Goal: Task Accomplishment & Management: Use online tool/utility

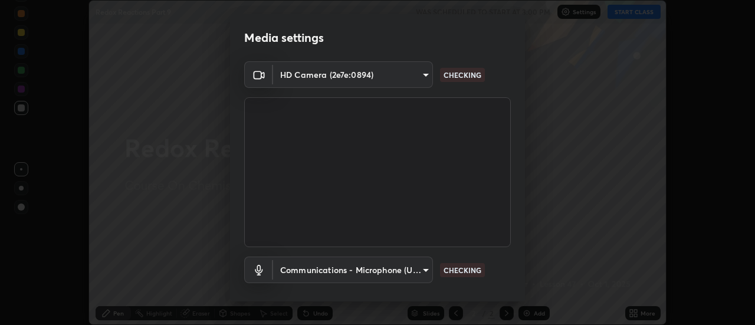
scroll to position [62, 0]
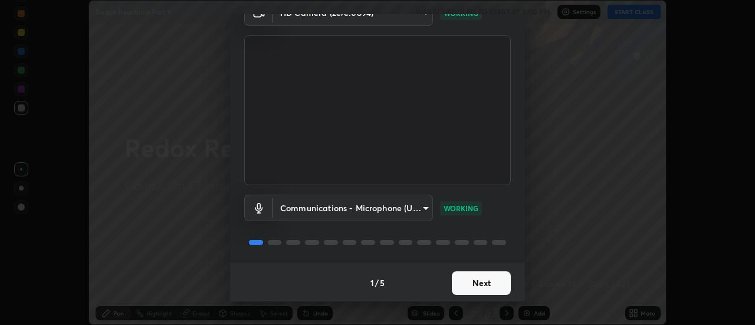
click at [484, 293] on button "Next" at bounding box center [481, 283] width 59 height 24
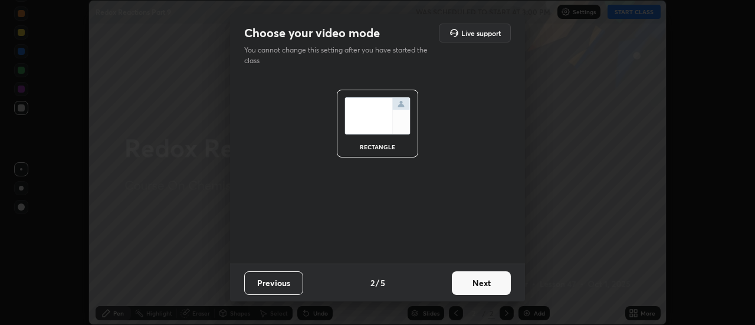
click at [484, 288] on button "Next" at bounding box center [481, 283] width 59 height 24
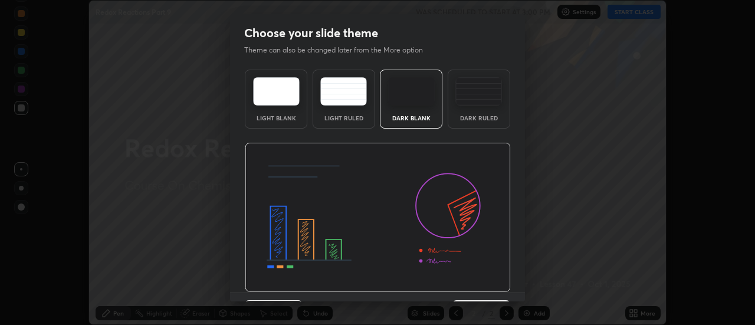
scroll to position [29, 0]
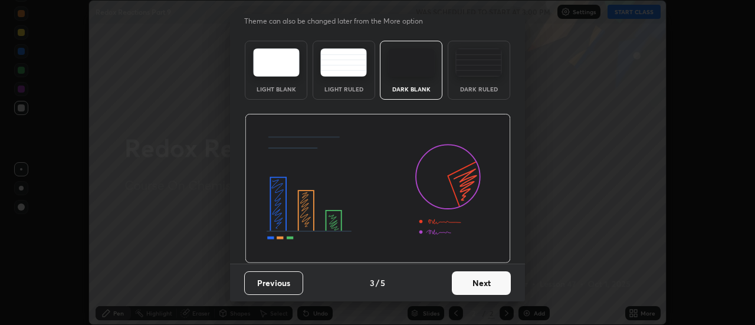
click at [484, 291] on button "Next" at bounding box center [481, 283] width 59 height 24
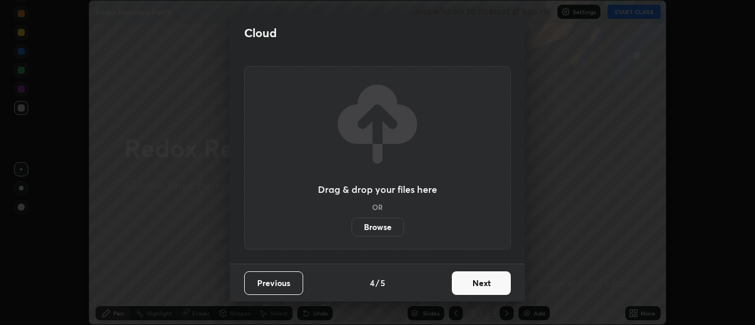
scroll to position [0, 0]
click at [482, 288] on button "Next" at bounding box center [481, 283] width 59 height 24
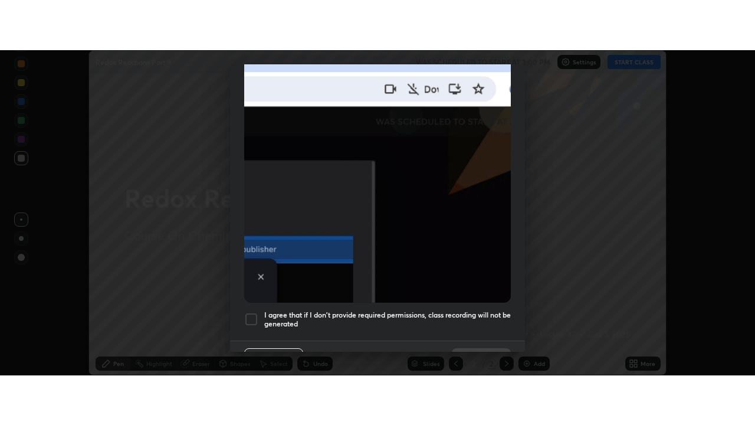
scroll to position [302, 0]
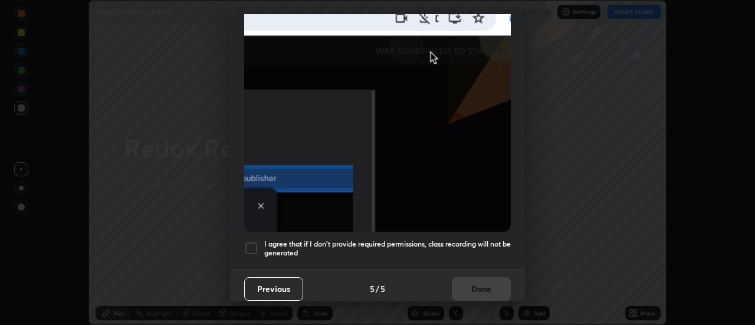
click at [483, 282] on div "Previous 5 / 5 Done" at bounding box center [377, 288] width 295 height 38
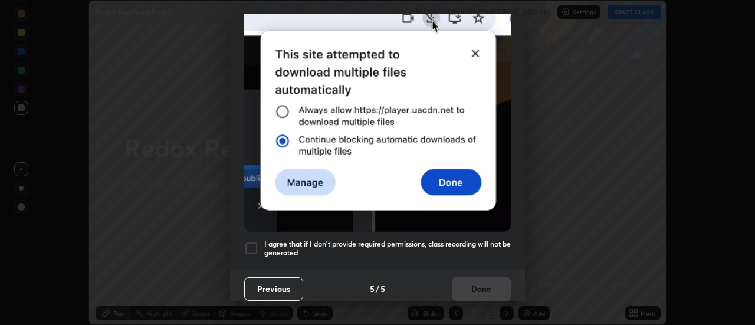
click at [254, 245] on div at bounding box center [251, 248] width 14 height 14
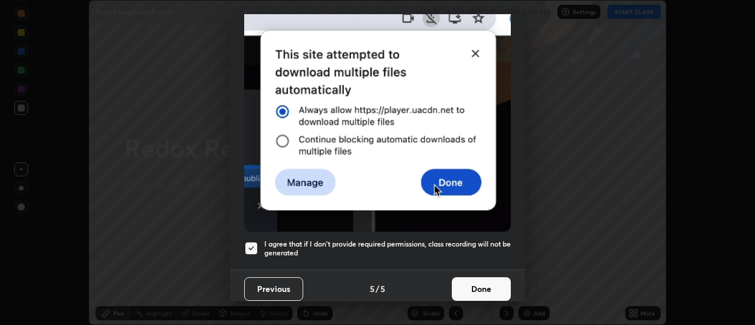
click at [472, 283] on button "Done" at bounding box center [481, 289] width 59 height 24
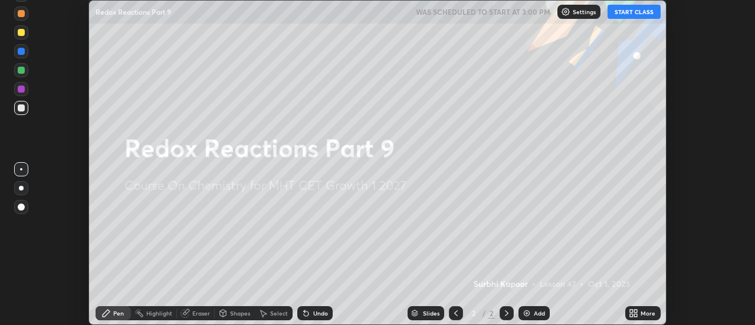
click at [631, 16] on button "START CLASS" at bounding box center [633, 12] width 53 height 14
click at [652, 315] on div "More" at bounding box center [647, 313] width 15 height 6
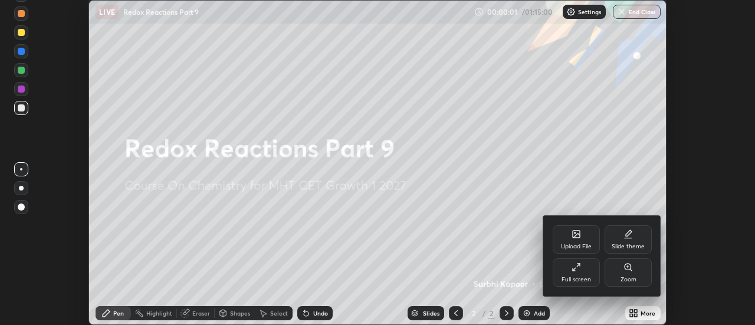
click at [594, 278] on div "Full screen" at bounding box center [576, 272] width 47 height 28
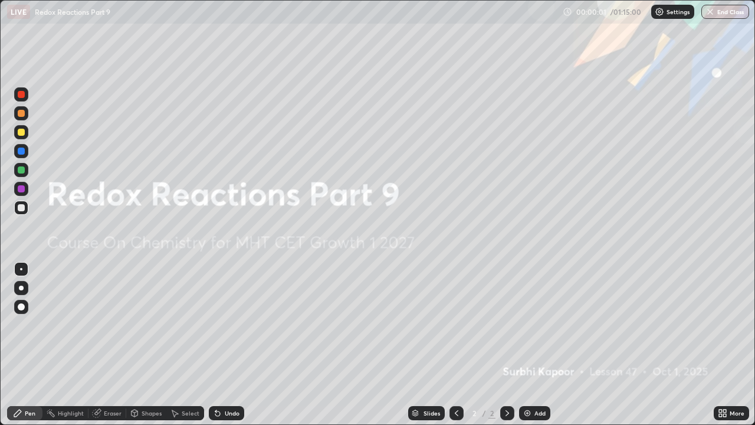
scroll to position [425, 755]
click at [544, 324] on div "Add" at bounding box center [534, 413] width 31 height 14
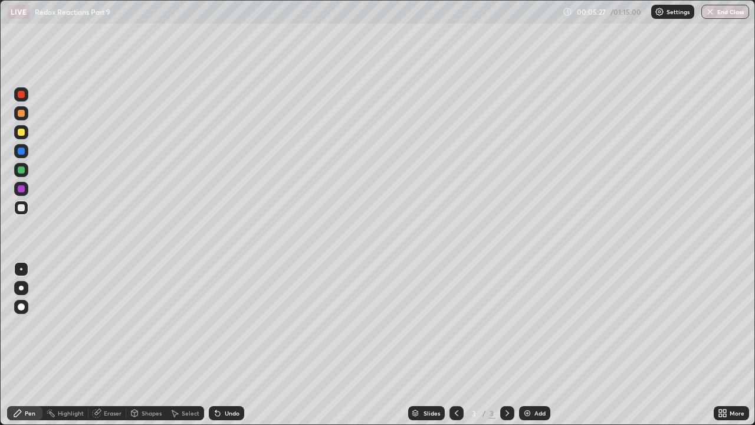
click at [114, 324] on div "Eraser" at bounding box center [113, 413] width 18 height 6
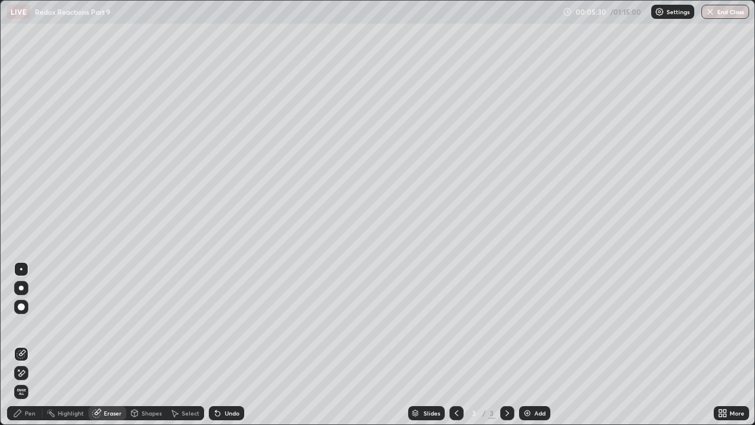
click at [35, 324] on div "Pen" at bounding box center [24, 413] width 35 height 14
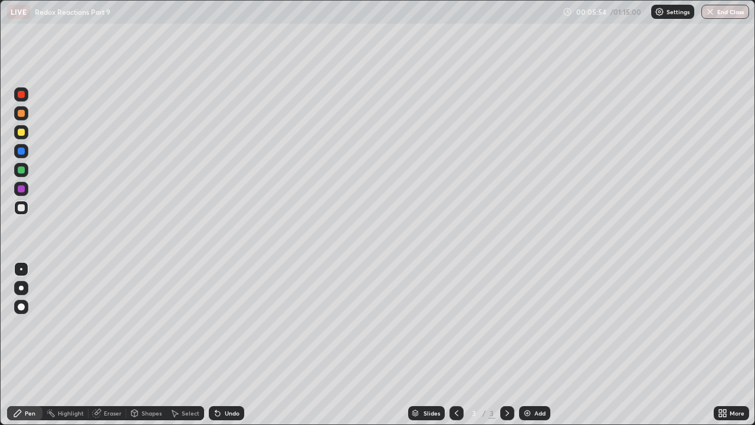
click at [231, 324] on div "Undo" at bounding box center [232, 413] width 15 height 6
click at [108, 324] on div "Eraser" at bounding box center [113, 413] width 18 height 6
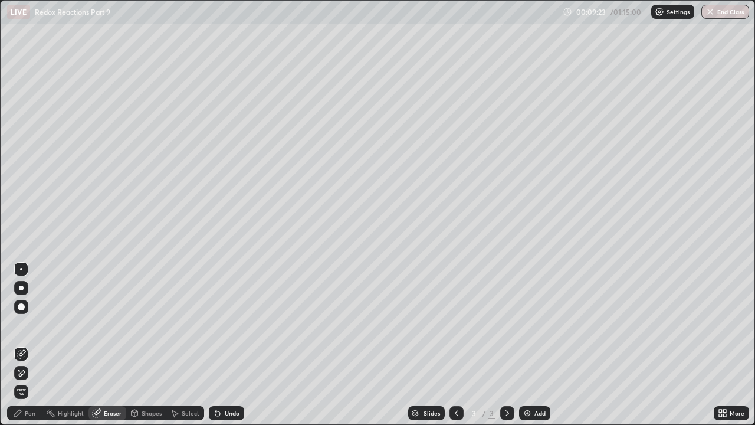
click at [28, 324] on div "Pen" at bounding box center [24, 413] width 35 height 14
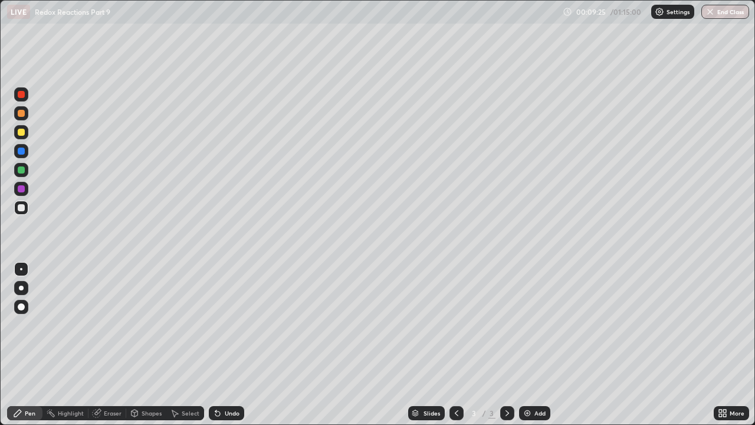
click at [107, 324] on div "Eraser" at bounding box center [113, 413] width 18 height 6
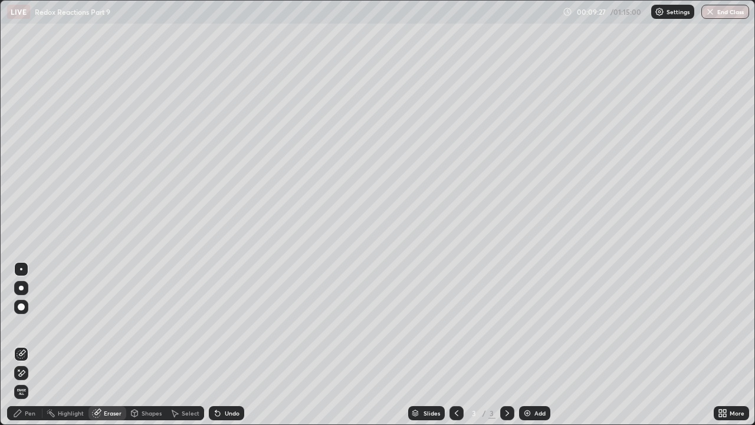
click at [24, 324] on div "Pen" at bounding box center [24, 413] width 35 height 14
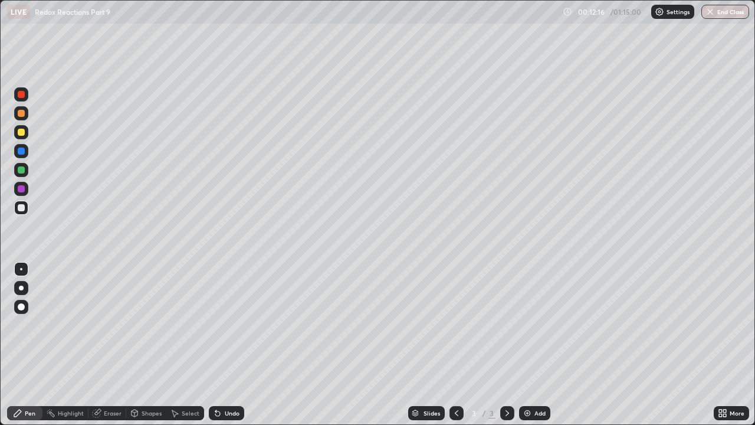
click at [532, 324] on div "Add" at bounding box center [534, 413] width 31 height 14
click at [455, 324] on icon at bounding box center [457, 413] width 4 height 6
click at [506, 324] on icon at bounding box center [506, 412] width 9 height 9
click at [30, 324] on div "Pen" at bounding box center [30, 413] width 11 height 6
click at [114, 324] on div "Eraser" at bounding box center [113, 413] width 18 height 6
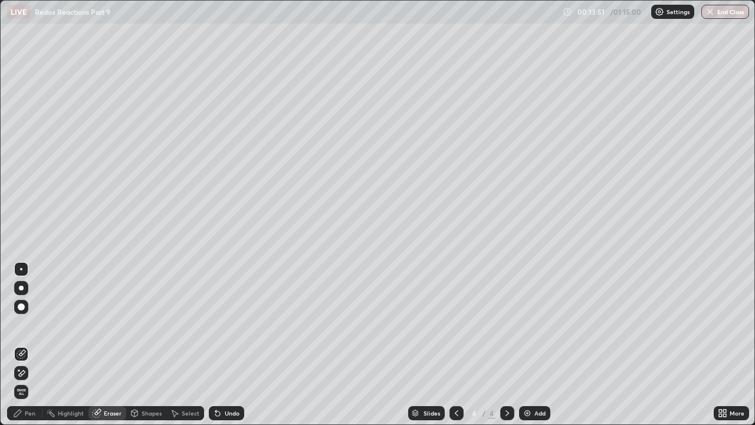
click at [19, 324] on icon at bounding box center [17, 412] width 9 height 9
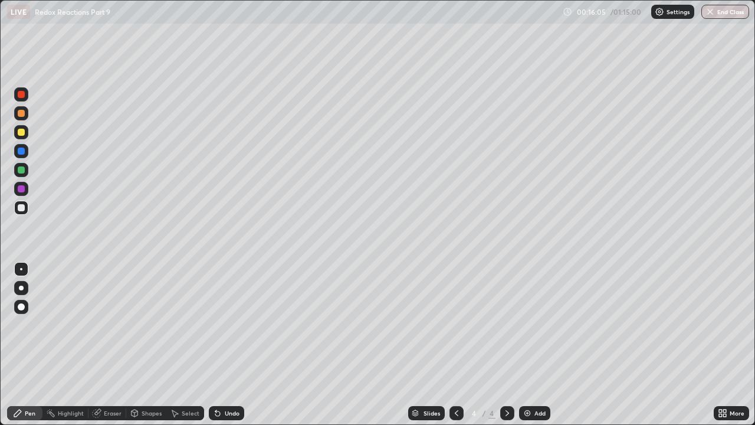
click at [219, 324] on icon at bounding box center [217, 412] width 9 height 9
click at [218, 324] on icon at bounding box center [217, 413] width 5 height 5
click at [215, 324] on icon at bounding box center [215, 410] width 1 height 1
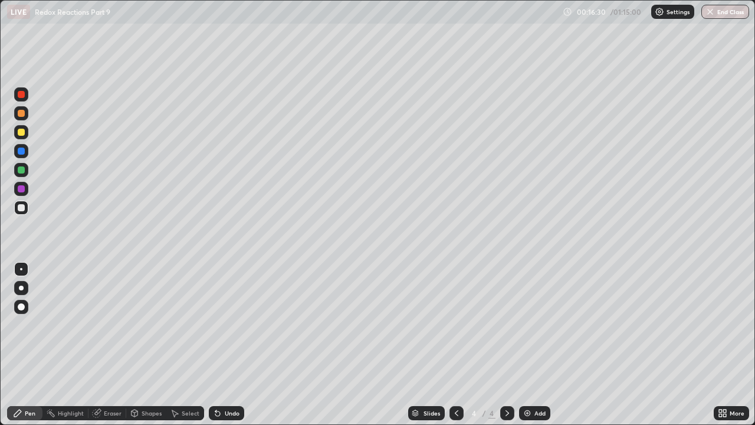
click at [215, 324] on icon at bounding box center [215, 410] width 1 height 1
click at [216, 324] on icon at bounding box center [217, 413] width 5 height 5
click at [215, 324] on icon at bounding box center [215, 410] width 1 height 1
click at [215, 324] on icon at bounding box center [217, 413] width 5 height 5
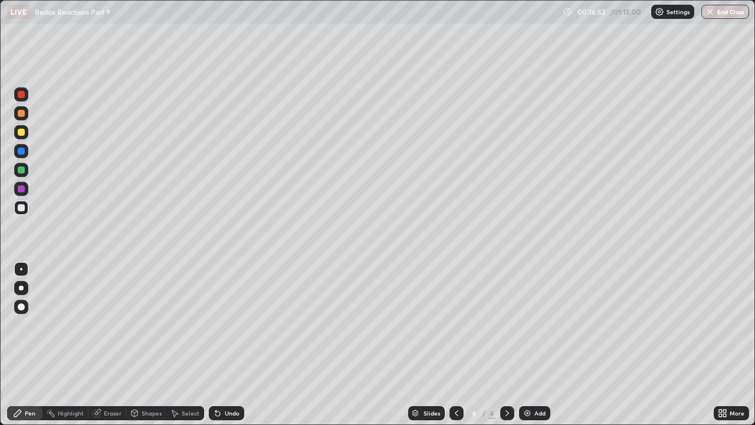
click at [215, 324] on icon at bounding box center [217, 413] width 5 height 5
click at [225, 324] on div "Undo" at bounding box center [232, 413] width 15 height 6
click at [216, 324] on icon at bounding box center [217, 413] width 5 height 5
click at [222, 324] on div "Undo" at bounding box center [226, 413] width 35 height 14
click at [226, 324] on div "Undo" at bounding box center [226, 413] width 35 height 14
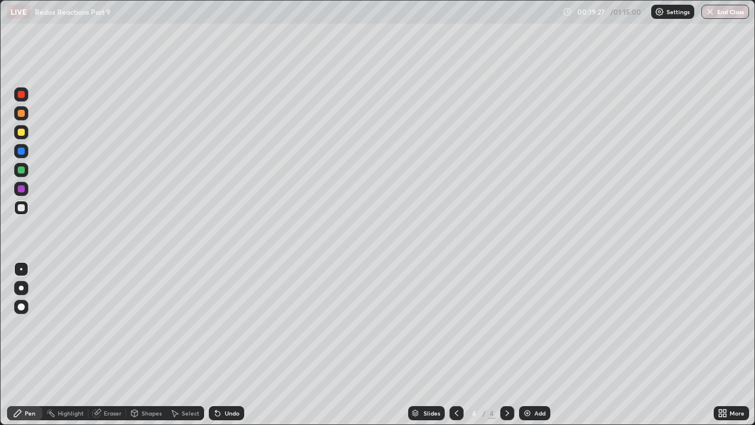
click at [234, 324] on div "Undo" at bounding box center [226, 413] width 35 height 14
click at [228, 324] on div "Undo" at bounding box center [232, 413] width 15 height 6
click at [226, 324] on div "Undo" at bounding box center [232, 413] width 15 height 6
click at [225, 324] on div "Undo" at bounding box center [232, 413] width 15 height 6
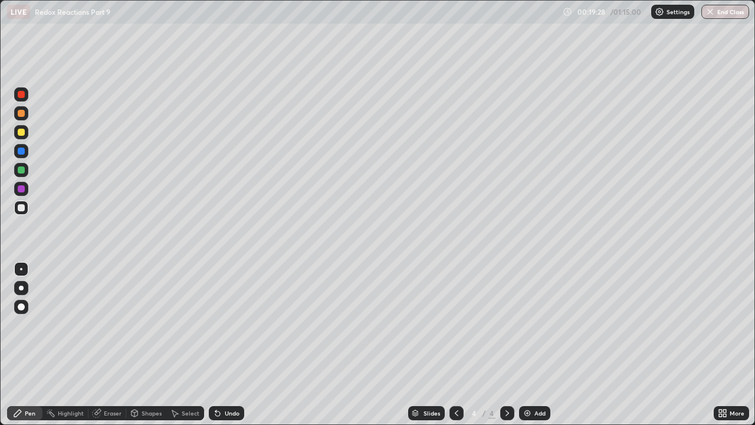
click at [228, 324] on div "Undo" at bounding box center [232, 413] width 15 height 6
click at [229, 324] on div "Undo" at bounding box center [232, 413] width 15 height 6
click at [225, 324] on div "Undo" at bounding box center [226, 413] width 35 height 14
click at [225, 324] on div "Undo" at bounding box center [232, 413] width 15 height 6
click at [231, 324] on div "Undo" at bounding box center [232, 413] width 15 height 6
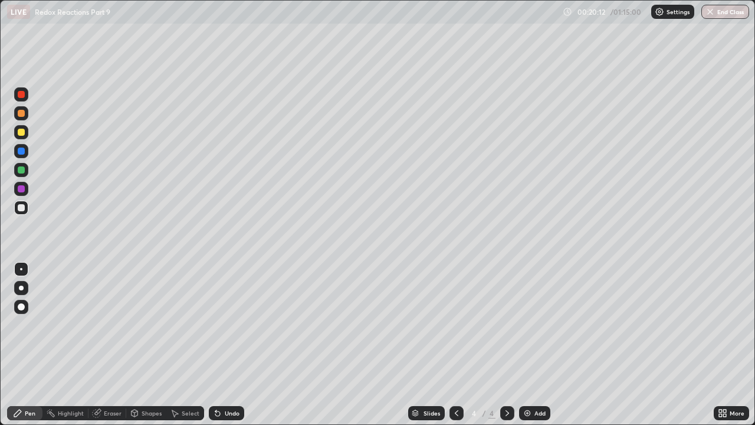
click at [228, 324] on div "Undo" at bounding box center [232, 413] width 15 height 6
click at [225, 324] on div "Undo" at bounding box center [232, 413] width 15 height 6
click at [225, 324] on div "Undo" at bounding box center [226, 413] width 35 height 14
click at [222, 324] on div "Undo" at bounding box center [226, 413] width 35 height 14
click at [224, 324] on div "Undo" at bounding box center [226, 413] width 35 height 14
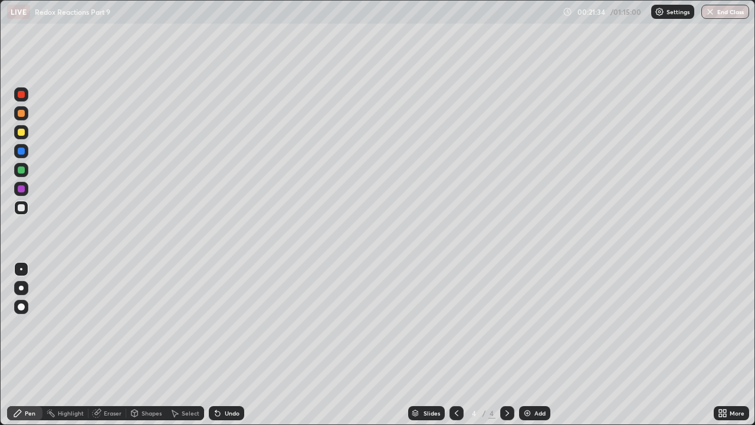
click at [234, 324] on div "Undo" at bounding box center [226, 413] width 35 height 14
click at [231, 324] on div "Undo" at bounding box center [232, 413] width 15 height 6
click at [228, 324] on div "Undo" at bounding box center [232, 413] width 15 height 6
click at [230, 324] on div "Undo" at bounding box center [232, 413] width 15 height 6
click at [238, 324] on div "Undo" at bounding box center [232, 413] width 15 height 6
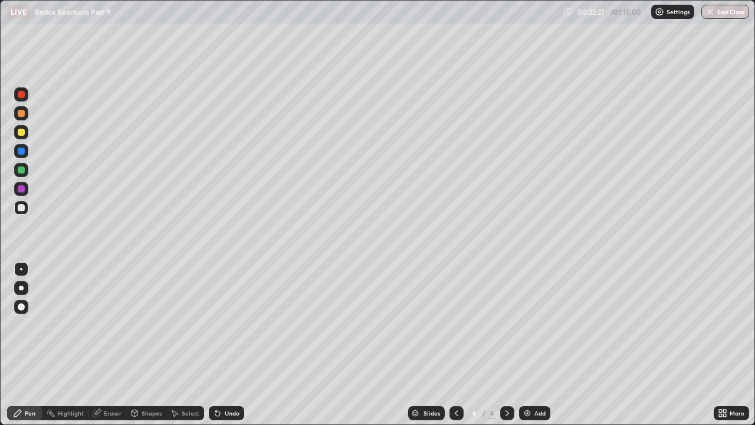
click at [240, 324] on div "Undo" at bounding box center [226, 413] width 35 height 14
click at [228, 324] on div "Undo" at bounding box center [232, 413] width 15 height 6
click at [229, 324] on div "Undo" at bounding box center [226, 413] width 35 height 14
click at [540, 324] on div "Add" at bounding box center [539, 413] width 11 height 6
click at [146, 324] on div "Shapes" at bounding box center [152, 413] width 20 height 6
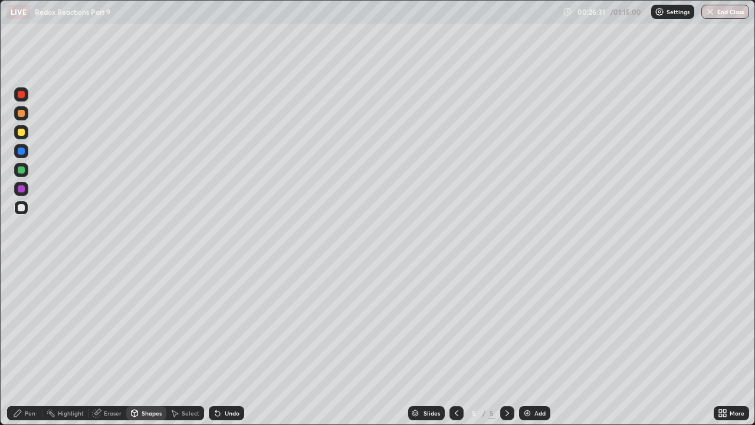
click at [114, 324] on div "Eraser" at bounding box center [113, 413] width 18 height 6
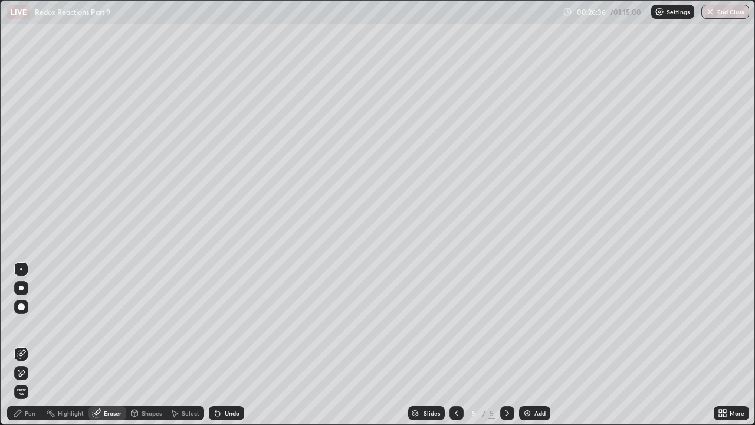
click at [27, 324] on div "Pen" at bounding box center [24, 413] width 35 height 14
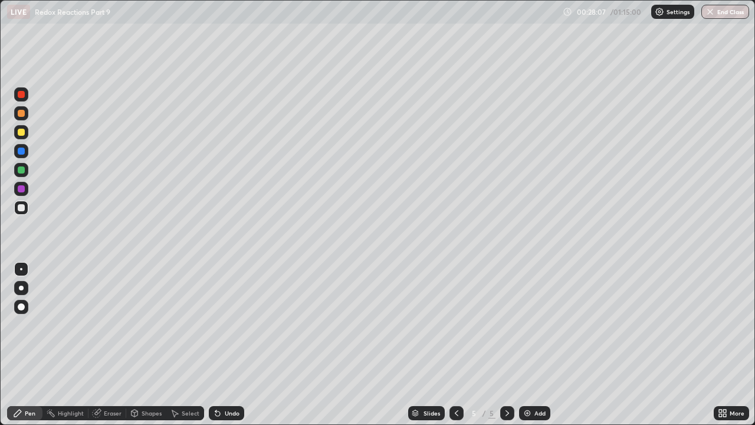
click at [225, 324] on div "Undo" at bounding box center [226, 413] width 35 height 14
click at [226, 324] on div "Undo" at bounding box center [232, 413] width 15 height 6
click at [225, 324] on div "Undo" at bounding box center [232, 413] width 15 height 6
click at [225, 324] on div "Undo" at bounding box center [226, 413] width 35 height 14
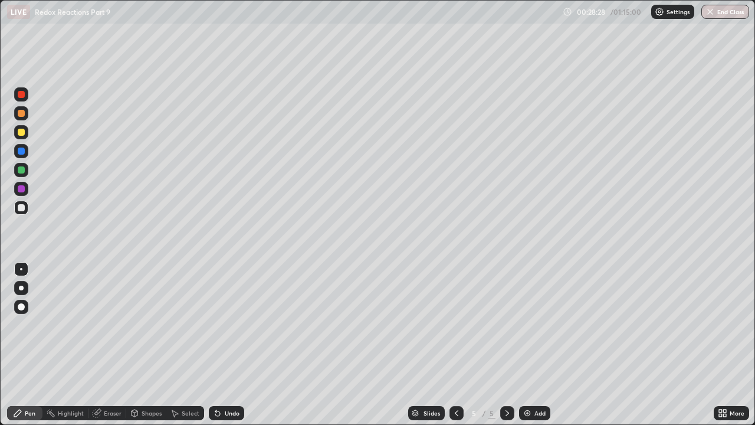
click at [225, 324] on div "Undo" at bounding box center [232, 413] width 15 height 6
click at [228, 324] on div "Undo" at bounding box center [232, 413] width 15 height 6
click at [221, 324] on div "Undo" at bounding box center [226, 413] width 35 height 14
click at [225, 324] on div "Undo" at bounding box center [232, 413] width 15 height 6
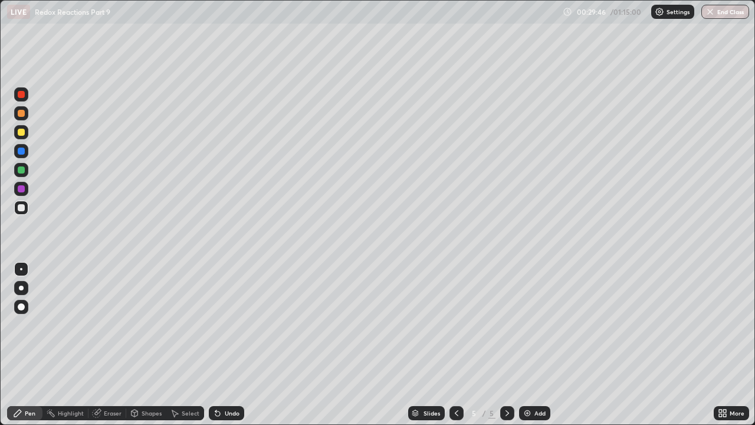
click at [504, 324] on icon at bounding box center [506, 412] width 9 height 9
click at [534, 324] on div "Add" at bounding box center [534, 413] width 31 height 14
click at [539, 324] on div "Add" at bounding box center [539, 413] width 11 height 6
click at [220, 324] on icon at bounding box center [217, 412] width 9 height 9
click at [227, 324] on div "Undo" at bounding box center [226, 413] width 35 height 14
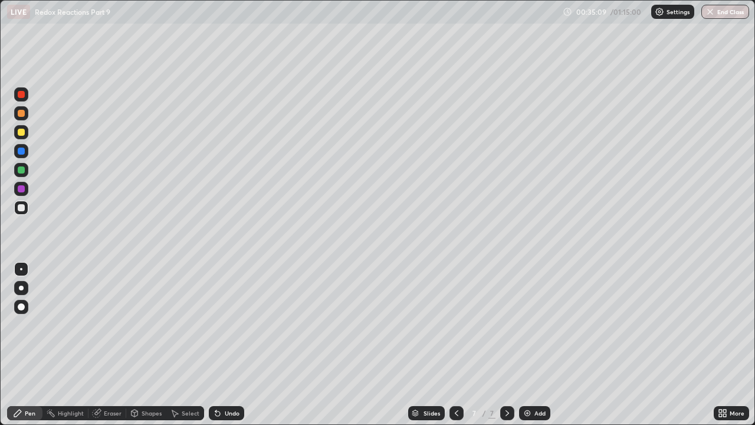
click at [225, 324] on div "Undo" at bounding box center [232, 413] width 15 height 6
click at [226, 324] on div "Undo" at bounding box center [232, 413] width 15 height 6
click at [228, 324] on div "Undo" at bounding box center [226, 413] width 35 height 14
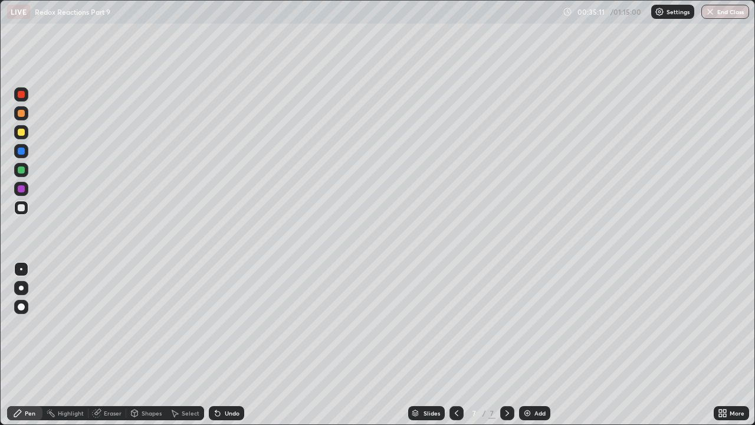
click at [229, 324] on div "Undo" at bounding box center [226, 413] width 35 height 14
click at [229, 324] on div "Undo" at bounding box center [232, 413] width 15 height 6
click at [228, 324] on div "Undo" at bounding box center [232, 413] width 15 height 6
click at [535, 324] on div "Add" at bounding box center [534, 413] width 31 height 14
click at [482, 324] on div "/" at bounding box center [484, 412] width 4 height 7
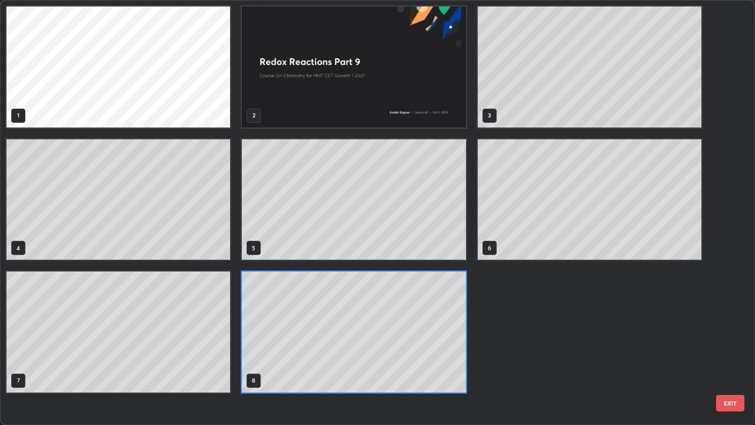
scroll to position [420, 748]
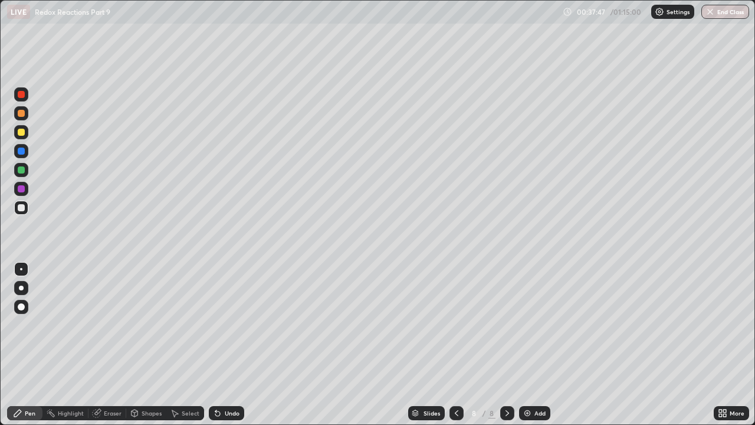
click at [221, 324] on div "Undo" at bounding box center [226, 413] width 35 height 14
click at [216, 324] on icon at bounding box center [217, 413] width 5 height 5
click at [215, 324] on icon at bounding box center [217, 412] width 9 height 9
click at [229, 324] on div "Undo" at bounding box center [232, 413] width 15 height 6
click at [221, 324] on div "Undo" at bounding box center [226, 413] width 35 height 14
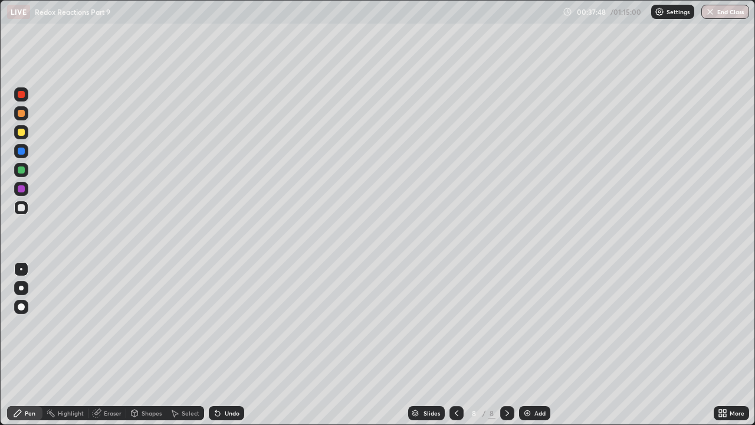
click at [220, 324] on icon at bounding box center [217, 412] width 9 height 9
click at [219, 324] on icon at bounding box center [217, 412] width 9 height 9
click at [216, 324] on icon at bounding box center [217, 413] width 5 height 5
click at [215, 324] on icon at bounding box center [217, 413] width 5 height 5
click at [216, 324] on icon at bounding box center [217, 413] width 5 height 5
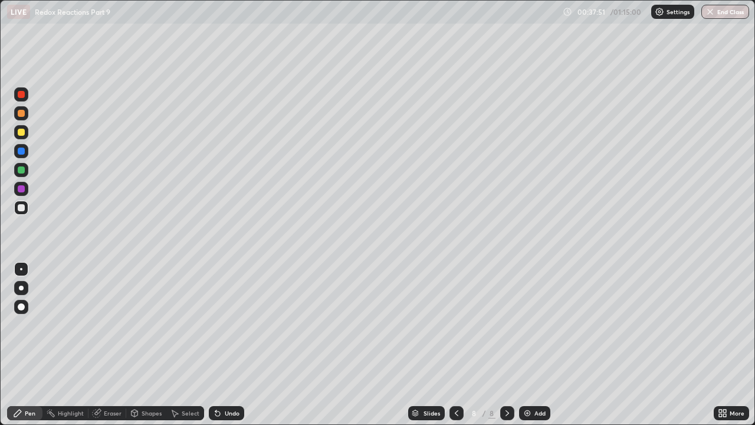
click at [231, 324] on div "Undo" at bounding box center [232, 413] width 15 height 6
click at [228, 324] on div "Undo" at bounding box center [232, 413] width 15 height 6
click at [225, 324] on div "Undo" at bounding box center [232, 413] width 15 height 6
click at [216, 324] on icon at bounding box center [217, 413] width 5 height 5
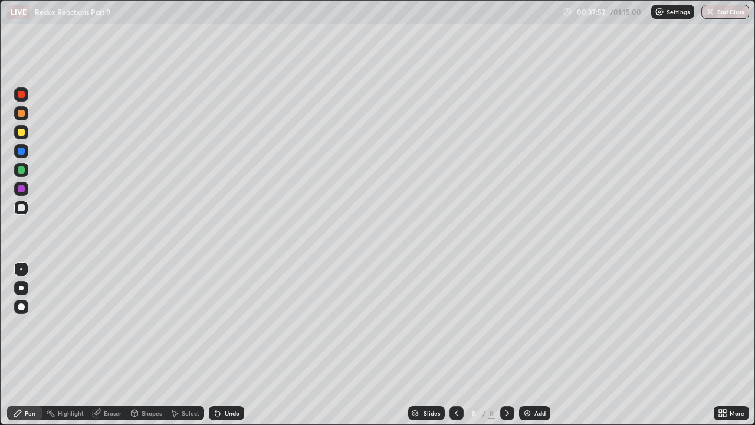
click at [216, 324] on icon at bounding box center [217, 413] width 5 height 5
click at [215, 324] on icon at bounding box center [215, 410] width 1 height 1
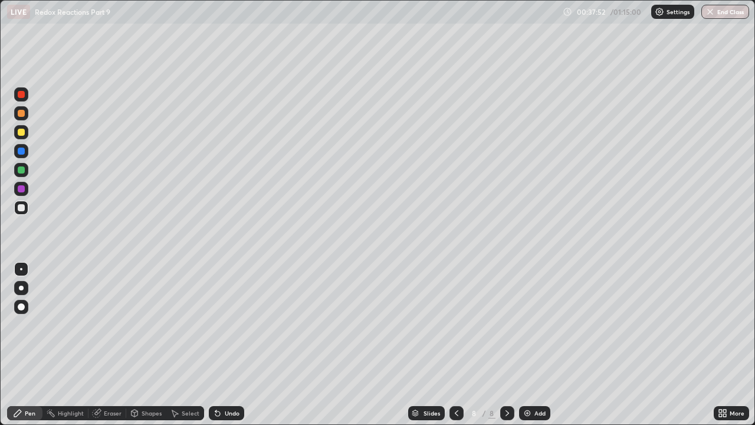
click at [215, 324] on icon at bounding box center [215, 410] width 1 height 1
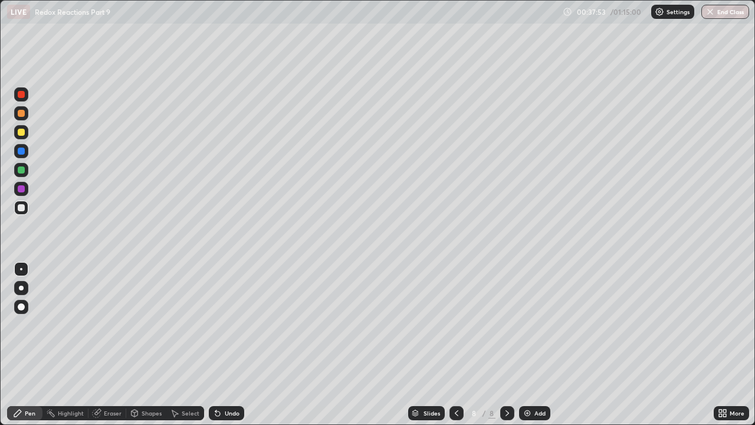
click at [215, 324] on icon at bounding box center [215, 410] width 1 height 1
click at [209, 324] on div "Undo" at bounding box center [226, 413] width 35 height 14
click at [215, 324] on icon at bounding box center [215, 410] width 1 height 1
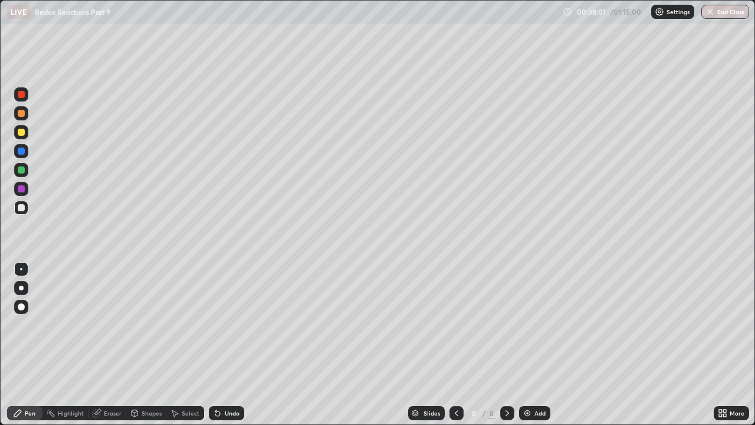
click at [28, 324] on div "Pen" at bounding box center [30, 413] width 11 height 6
click at [107, 324] on div "Eraser" at bounding box center [113, 413] width 18 height 6
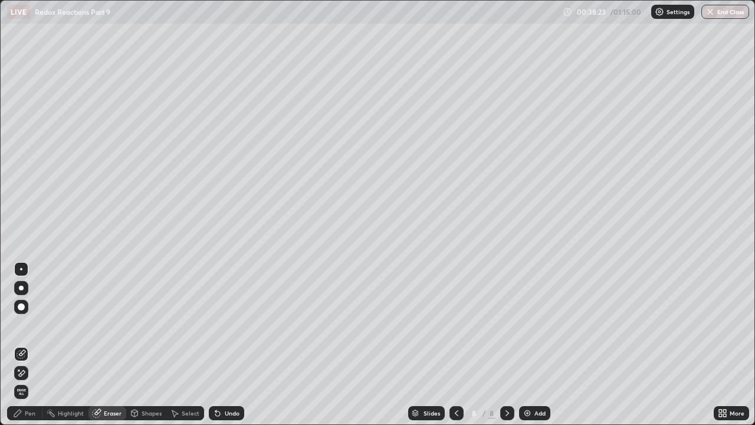
click at [31, 324] on div "Pen" at bounding box center [24, 413] width 35 height 14
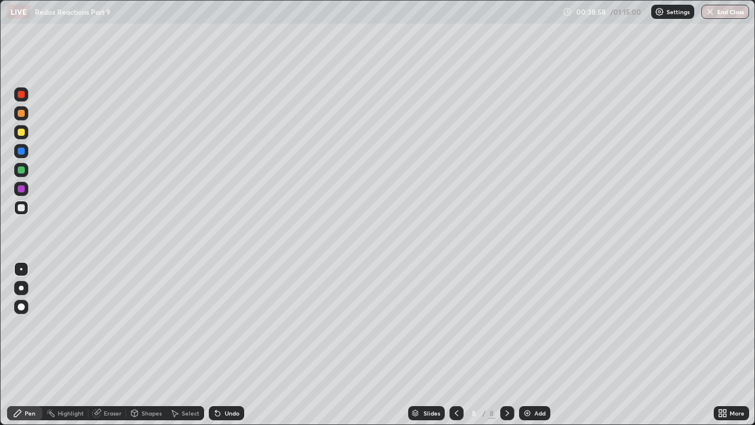
click at [225, 324] on div "Undo" at bounding box center [232, 413] width 15 height 6
click at [222, 324] on div "Undo" at bounding box center [226, 413] width 35 height 14
click at [225, 324] on div "Undo" at bounding box center [232, 413] width 15 height 6
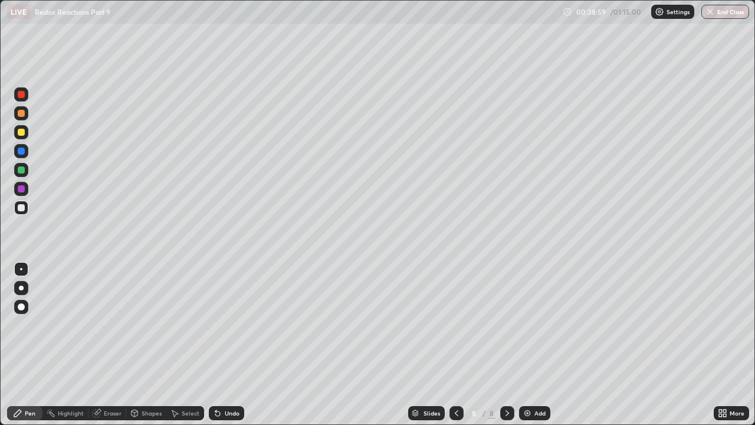
click at [226, 324] on div "Undo" at bounding box center [232, 413] width 15 height 6
click at [227, 324] on div "Undo" at bounding box center [232, 413] width 15 height 6
click at [226, 324] on div "Undo" at bounding box center [232, 413] width 15 height 6
click at [225, 324] on div "Undo" at bounding box center [232, 413] width 15 height 6
click at [226, 324] on div "Undo" at bounding box center [232, 413] width 15 height 6
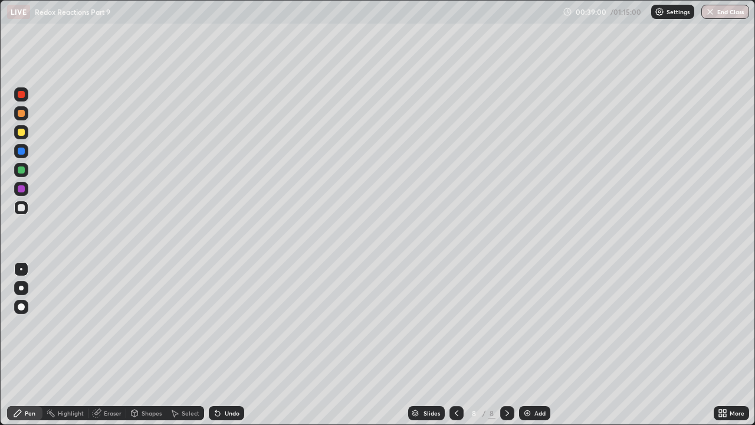
click at [228, 324] on div "Undo" at bounding box center [226, 413] width 35 height 14
click at [229, 324] on div "Undo" at bounding box center [232, 413] width 15 height 6
click at [226, 324] on div "Undo" at bounding box center [232, 413] width 15 height 6
click at [227, 324] on div "Undo" at bounding box center [232, 413] width 15 height 6
click at [234, 324] on div "Undo" at bounding box center [232, 413] width 15 height 6
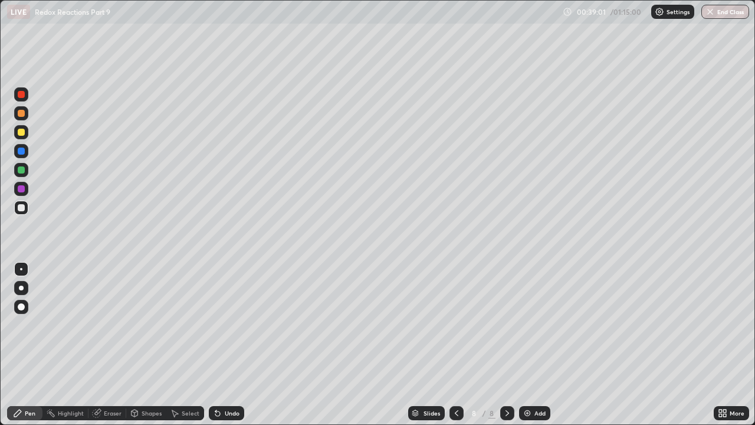
click at [234, 324] on div "Undo" at bounding box center [232, 413] width 15 height 6
click at [231, 324] on div "Undo" at bounding box center [232, 413] width 15 height 6
click at [228, 324] on div "Undo" at bounding box center [232, 413] width 15 height 6
click at [229, 324] on div "Undo" at bounding box center [232, 413] width 15 height 6
click at [230, 324] on div "Undo" at bounding box center [232, 413] width 15 height 6
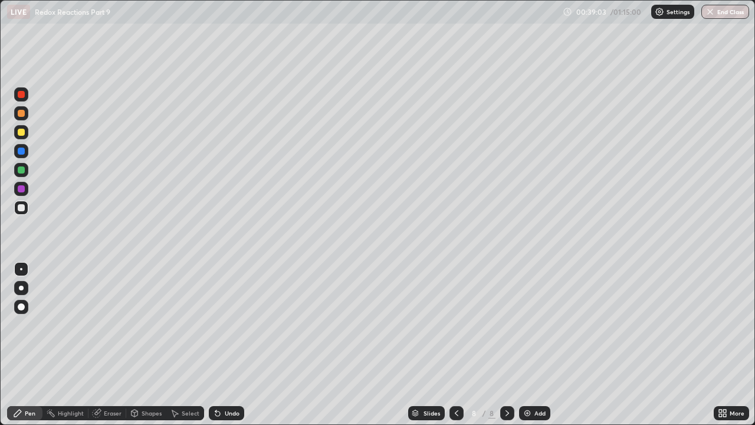
click at [222, 324] on div "Undo" at bounding box center [226, 413] width 35 height 14
click at [219, 324] on div "Undo" at bounding box center [226, 413] width 35 height 14
click at [216, 324] on icon at bounding box center [217, 413] width 5 height 5
click at [218, 324] on icon at bounding box center [217, 413] width 5 height 5
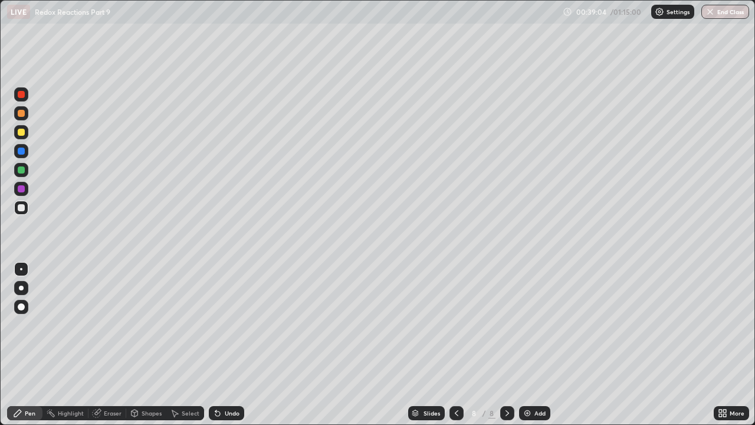
click at [219, 324] on div "Undo" at bounding box center [226, 413] width 35 height 14
click at [221, 324] on div "Undo" at bounding box center [226, 413] width 35 height 14
click at [222, 324] on div "Undo" at bounding box center [226, 413] width 35 height 14
click at [216, 324] on icon at bounding box center [217, 413] width 5 height 5
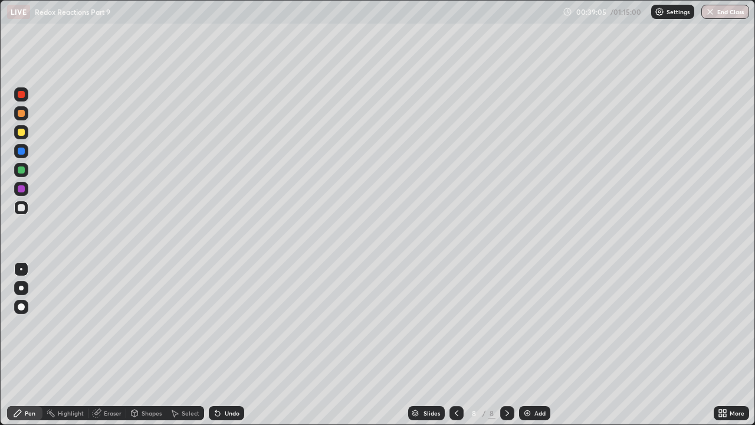
click at [216, 324] on icon at bounding box center [217, 413] width 5 height 5
click at [218, 324] on icon at bounding box center [217, 413] width 5 height 5
click at [215, 324] on icon at bounding box center [215, 410] width 1 height 1
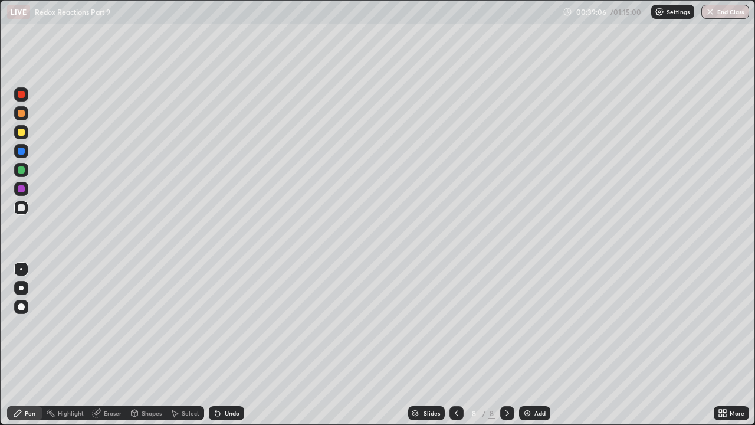
click at [215, 324] on icon at bounding box center [215, 410] width 1 height 1
click at [100, 324] on icon at bounding box center [96, 412] width 9 height 9
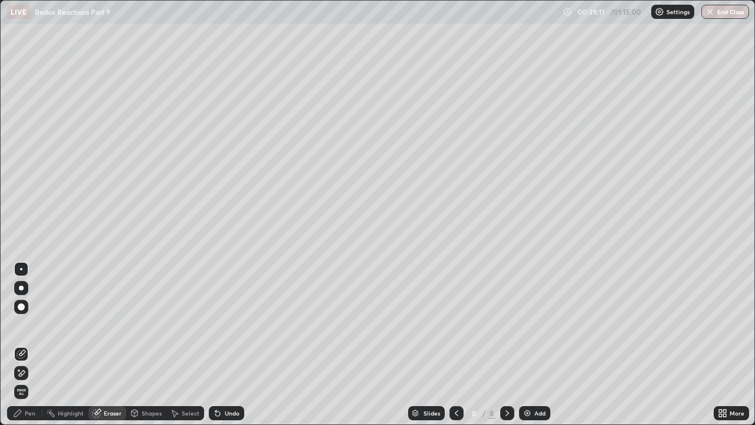
click at [35, 324] on div "Pen" at bounding box center [30, 413] width 11 height 6
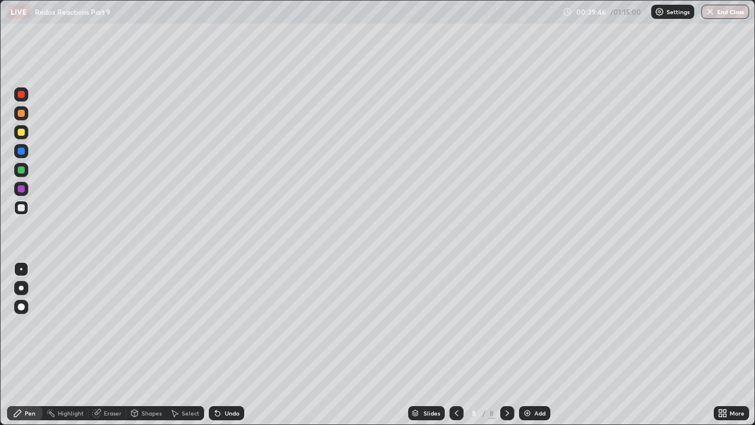
click at [219, 324] on div "Undo" at bounding box center [226, 413] width 35 height 14
click at [101, 324] on div "Eraser" at bounding box center [107, 413] width 38 height 14
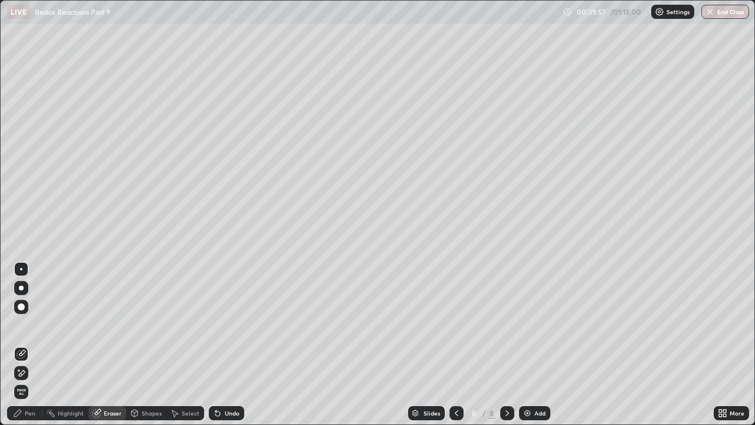
click at [36, 324] on div "Pen" at bounding box center [24, 413] width 35 height 14
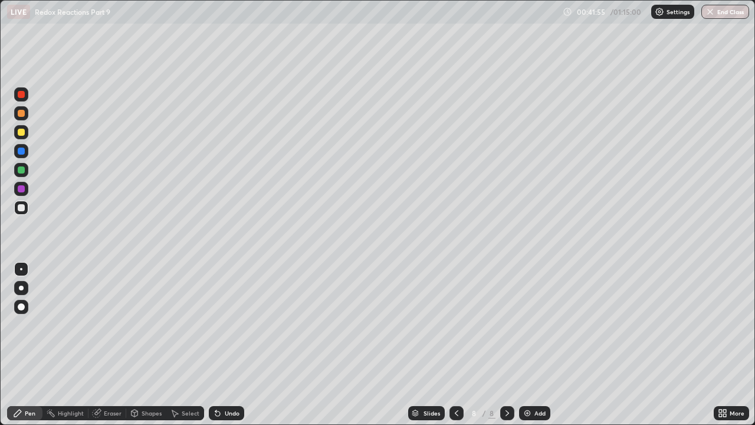
click at [536, 324] on div "Add" at bounding box center [539, 413] width 11 height 6
click at [231, 324] on div "Undo" at bounding box center [226, 413] width 35 height 14
click at [231, 324] on div "Undo" at bounding box center [232, 413] width 15 height 6
click at [228, 324] on div "Undo" at bounding box center [232, 413] width 15 height 6
click at [226, 324] on div "Undo" at bounding box center [232, 413] width 15 height 6
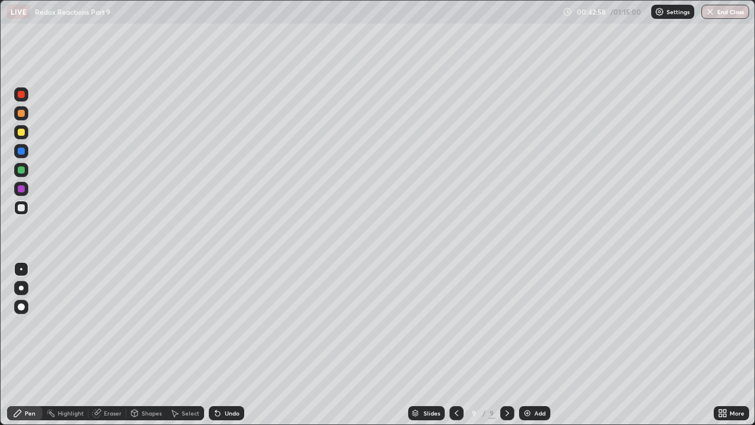
click at [227, 324] on div "Undo" at bounding box center [232, 413] width 15 height 6
click at [228, 324] on div "Undo" at bounding box center [232, 413] width 15 height 6
click at [227, 324] on div "Undo" at bounding box center [226, 413] width 35 height 14
click at [228, 324] on div "Undo" at bounding box center [226, 413] width 35 height 14
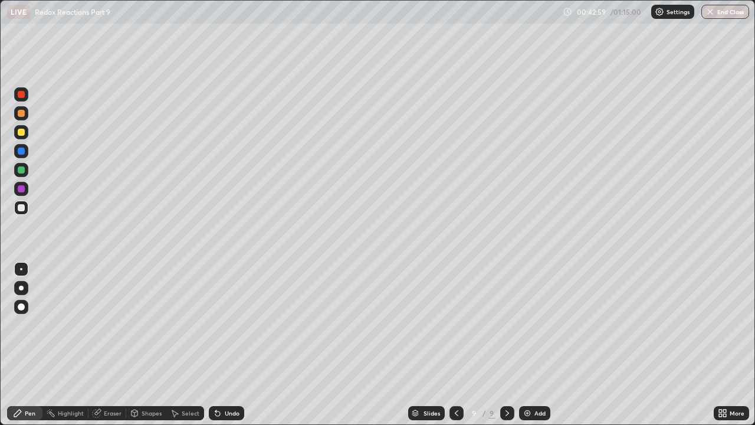
click at [225, 324] on div "Undo" at bounding box center [226, 413] width 35 height 14
click at [29, 324] on div "Pen" at bounding box center [30, 413] width 11 height 6
click at [212, 324] on div "Undo" at bounding box center [226, 413] width 35 height 14
click at [189, 324] on div "Select" at bounding box center [185, 413] width 38 height 14
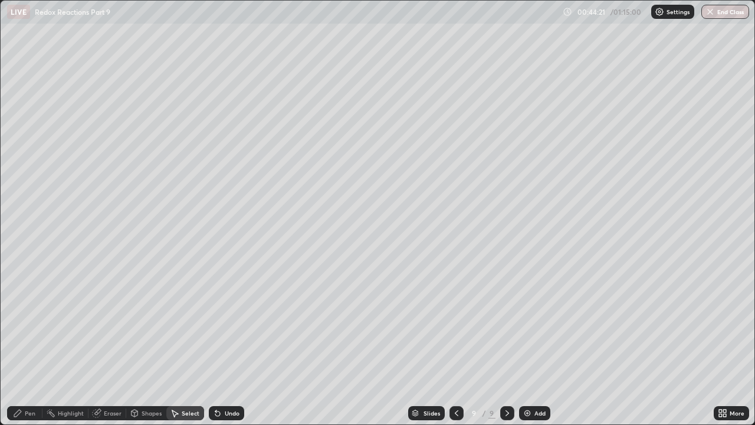
click at [284, 324] on div "Slides 9 / 9 Add" at bounding box center [478, 413] width 469 height 24
click at [281, 324] on div "Slides 9 / 9 Add" at bounding box center [478, 413] width 469 height 24
click at [261, 324] on div "Slides 9 / 9 Add" at bounding box center [478, 413] width 469 height 24
click at [265, 324] on div "Slides 9 / 9 Add" at bounding box center [478, 413] width 469 height 24
click at [27, 324] on div "Pen" at bounding box center [30, 413] width 11 height 6
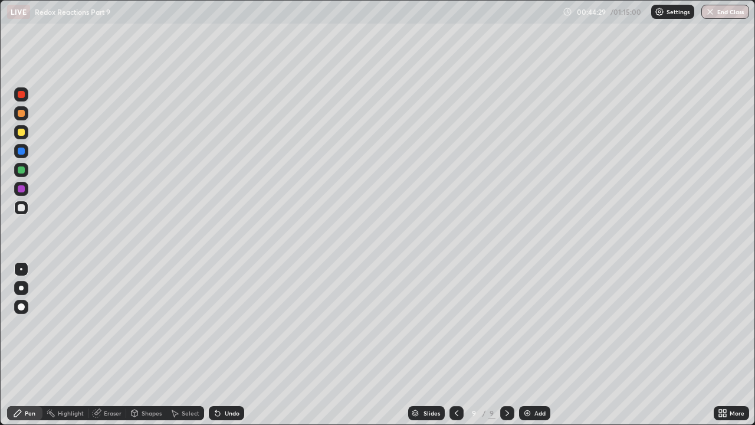
click at [547, 324] on div "Add" at bounding box center [534, 413] width 31 height 14
click at [62, 324] on div "Highlight" at bounding box center [71, 413] width 26 height 6
click at [111, 324] on div "Eraser" at bounding box center [113, 413] width 18 height 6
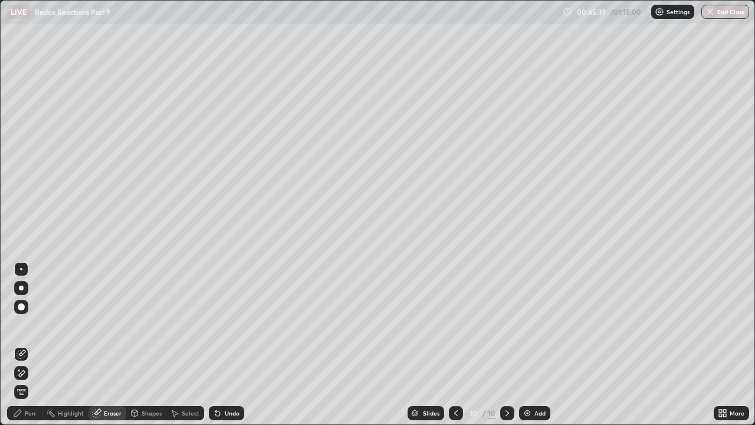
click at [113, 324] on div "Eraser" at bounding box center [113, 413] width 18 height 6
click at [34, 324] on div "Pen" at bounding box center [30, 413] width 11 height 6
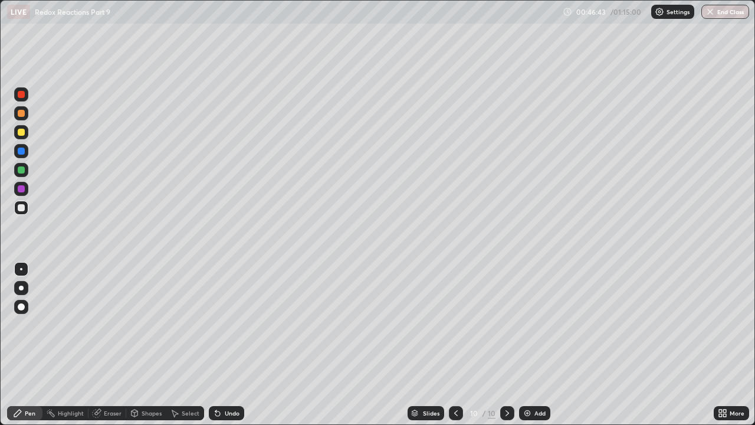
click at [73, 324] on div "Highlight" at bounding box center [65, 413] width 46 height 14
click at [112, 324] on div "Eraser" at bounding box center [107, 413] width 38 height 14
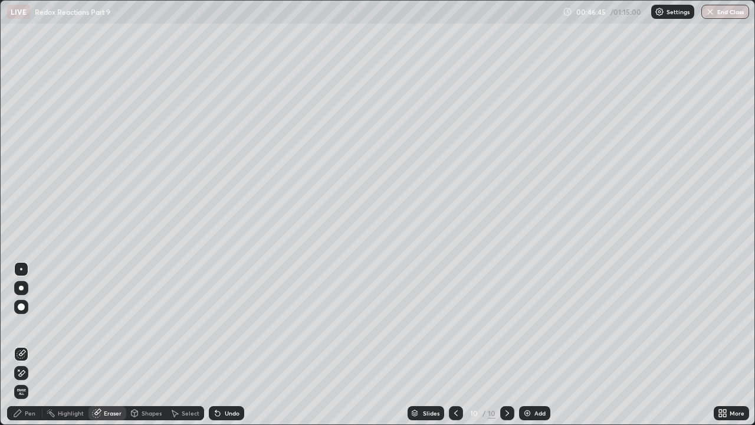
click at [113, 324] on div "Eraser" at bounding box center [113, 413] width 18 height 6
click at [38, 324] on div "Pen" at bounding box center [24, 413] width 35 height 14
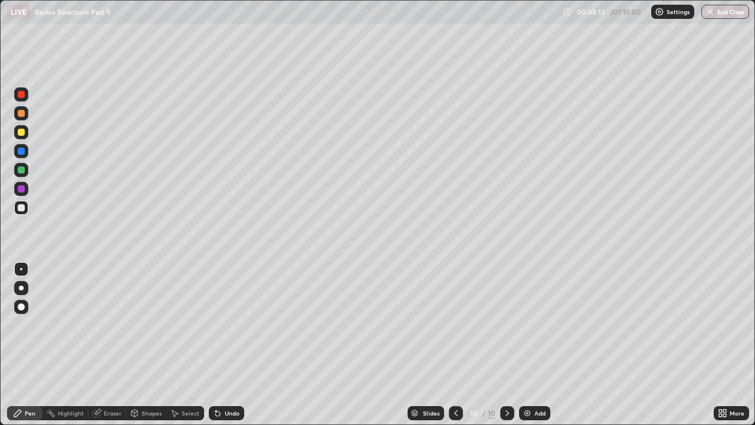
click at [329, 324] on div "Slides 10 / 10 Add" at bounding box center [478, 413] width 469 height 24
click at [322, 324] on div "Slides 10 / 10 Add" at bounding box center [478, 413] width 469 height 24
click at [542, 324] on div "Add" at bounding box center [534, 413] width 31 height 14
click at [535, 324] on div "Add" at bounding box center [534, 413] width 31 height 14
click at [527, 324] on img at bounding box center [526, 412] width 9 height 9
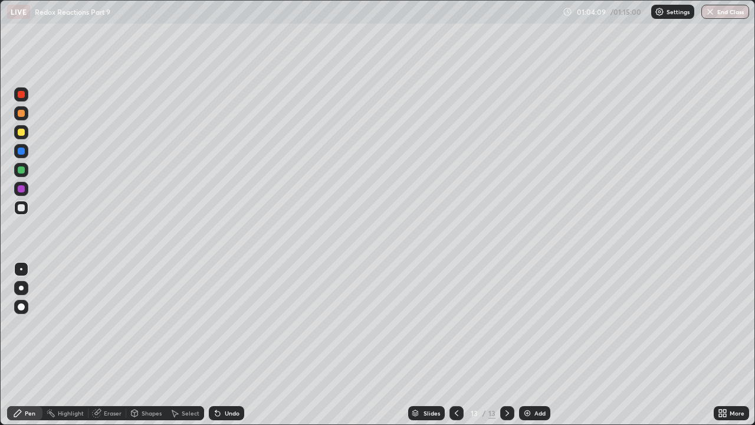
click at [221, 324] on div "Undo" at bounding box center [226, 413] width 35 height 14
click at [223, 324] on div "Undo" at bounding box center [226, 413] width 35 height 14
click at [216, 324] on icon at bounding box center [217, 413] width 5 height 5
click at [221, 324] on div "Undo" at bounding box center [226, 413] width 35 height 14
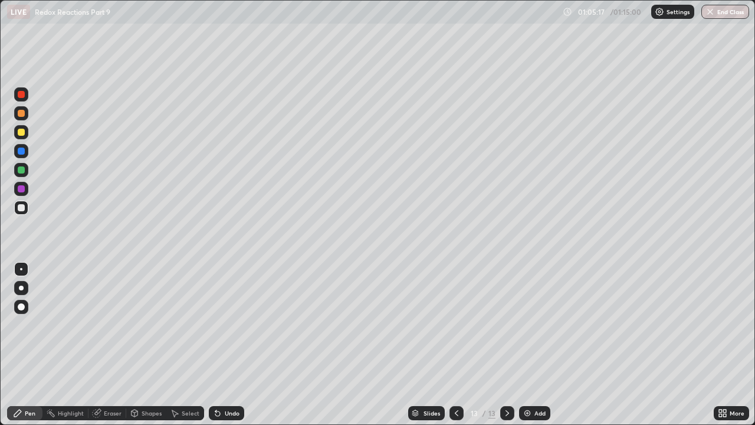
click at [216, 324] on icon at bounding box center [217, 413] width 5 height 5
click at [228, 324] on div "Undo" at bounding box center [232, 413] width 15 height 6
click at [236, 324] on div "Undo" at bounding box center [226, 413] width 35 height 14
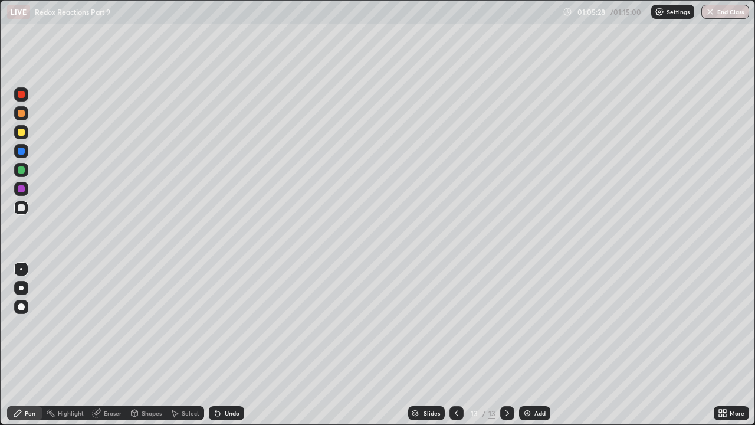
click at [230, 324] on div "Undo" at bounding box center [232, 413] width 15 height 6
click at [532, 324] on div "Add" at bounding box center [534, 413] width 31 height 14
click at [225, 324] on div "Undo" at bounding box center [232, 413] width 15 height 6
click at [226, 324] on div "Undo" at bounding box center [226, 413] width 35 height 14
click at [222, 324] on div "Undo" at bounding box center [226, 413] width 35 height 14
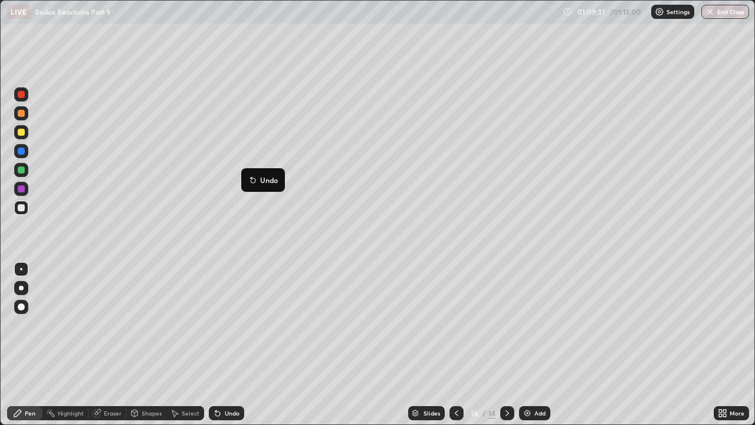
click at [29, 324] on div "Pen" at bounding box center [30, 413] width 11 height 6
click at [226, 324] on div "Undo" at bounding box center [226, 413] width 35 height 14
click at [229, 324] on div "Undo" at bounding box center [232, 413] width 15 height 6
click at [225, 324] on div "Undo" at bounding box center [232, 413] width 15 height 6
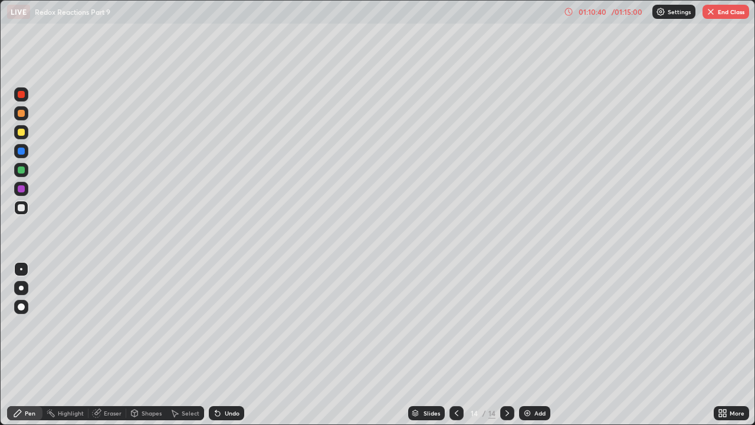
click at [223, 324] on div "Undo" at bounding box center [226, 413] width 35 height 14
click at [225, 324] on div "Undo" at bounding box center [226, 413] width 35 height 14
click at [728, 11] on button "End Class" at bounding box center [725, 12] width 47 height 14
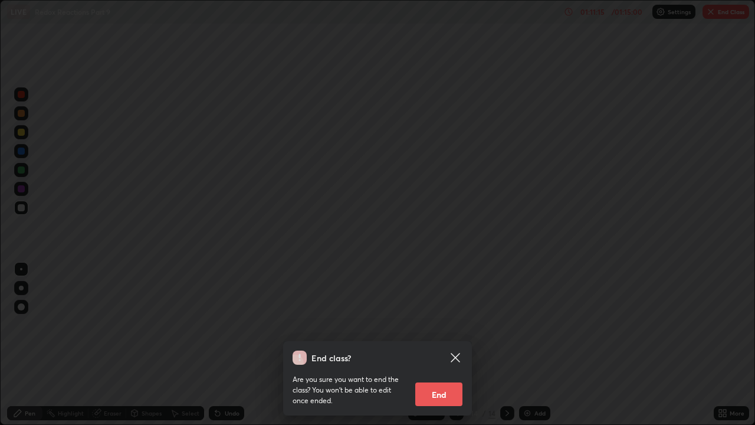
click at [452, 324] on button "End" at bounding box center [438, 394] width 47 height 24
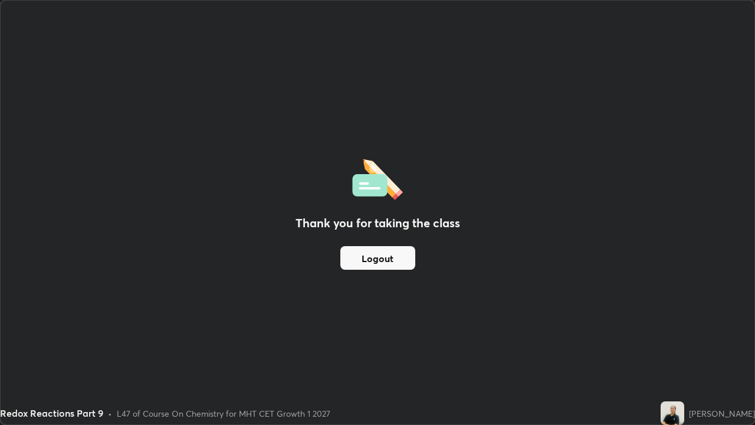
click at [607, 243] on div "Thank you for taking the class Logout" at bounding box center [378, 212] width 754 height 423
